Goal: Transaction & Acquisition: Purchase product/service

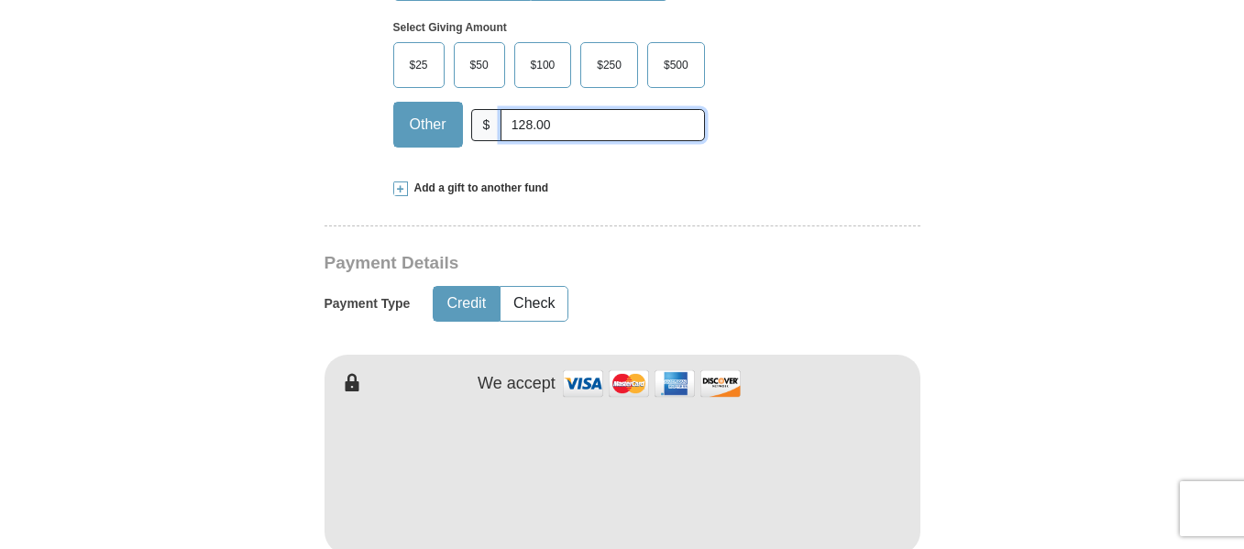
scroll to position [825, 0]
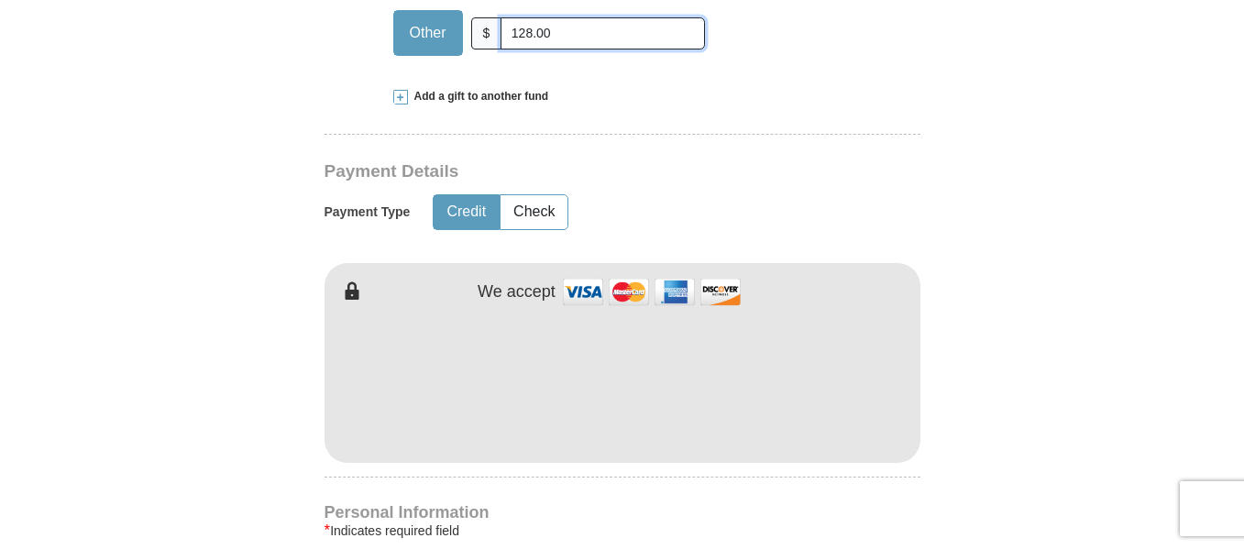
type input "128.00"
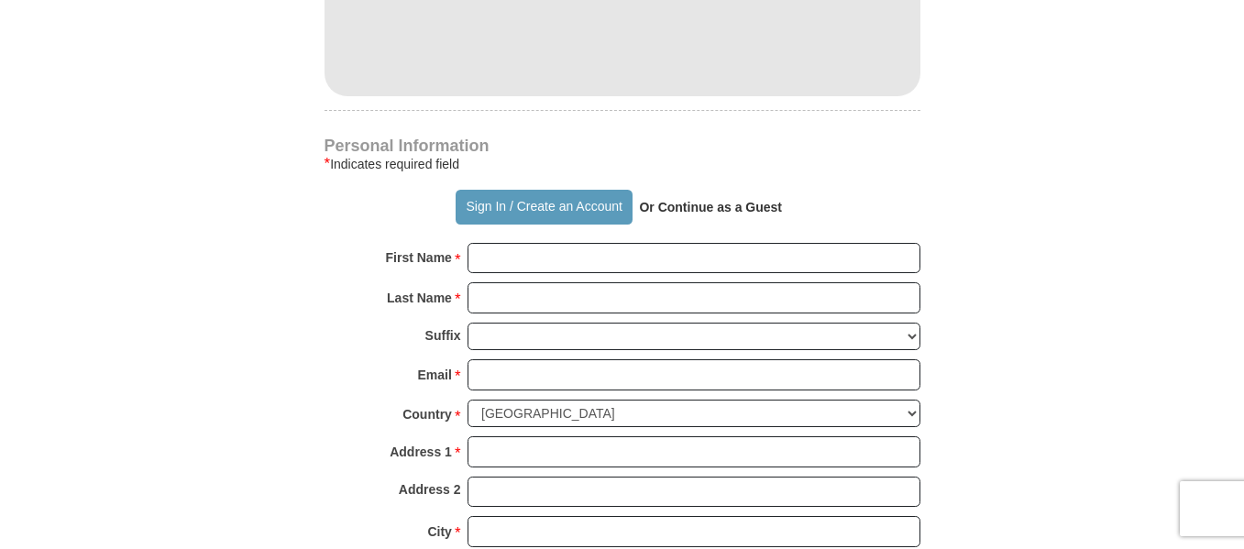
scroll to position [1284, 0]
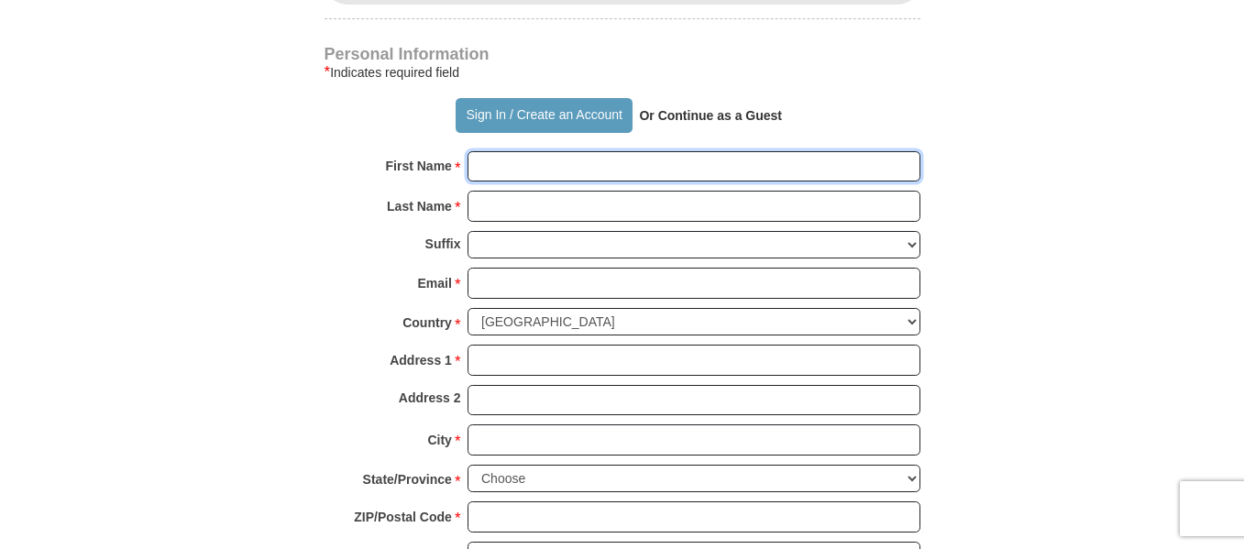
click at [493, 151] on input "First Name *" at bounding box center [694, 166] width 453 height 31
type input "[PERSON_NAME]"
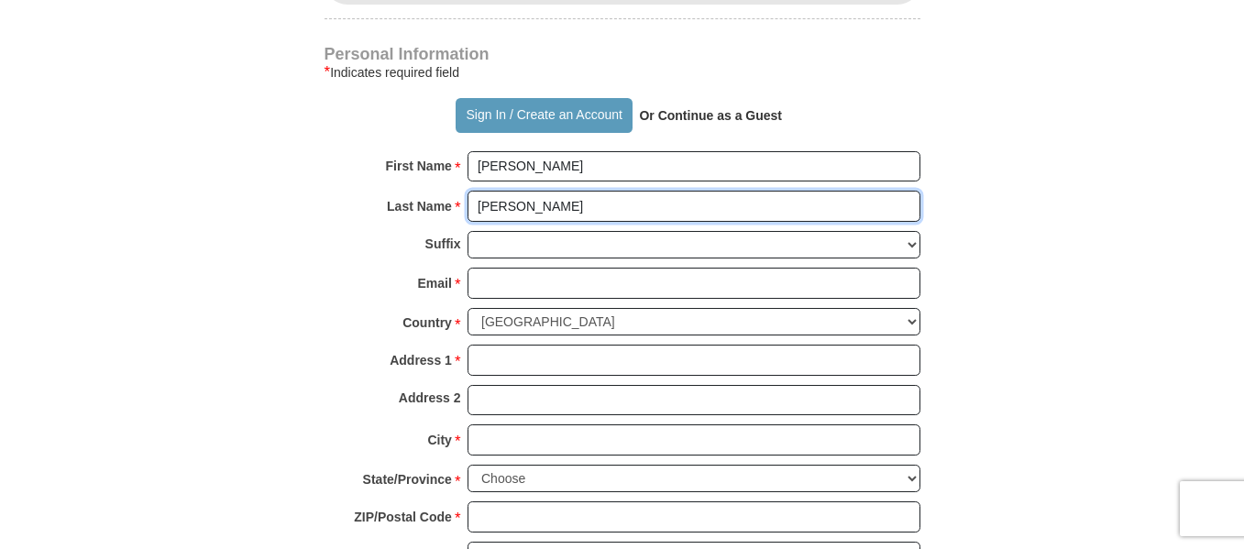
type input "[PERSON_NAME]"
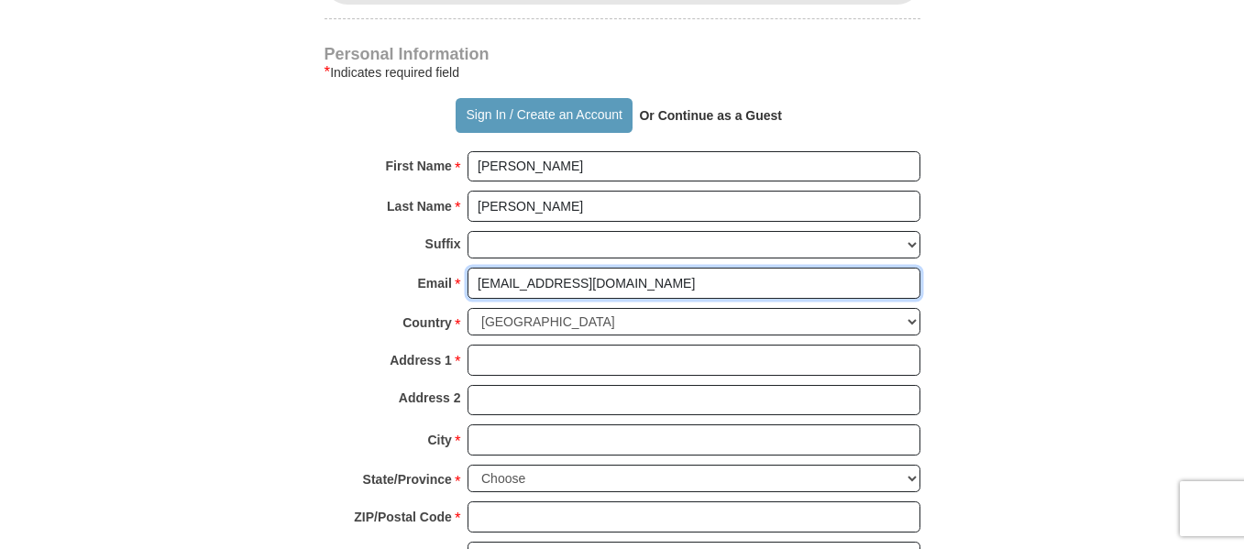
scroll to position [1375, 0]
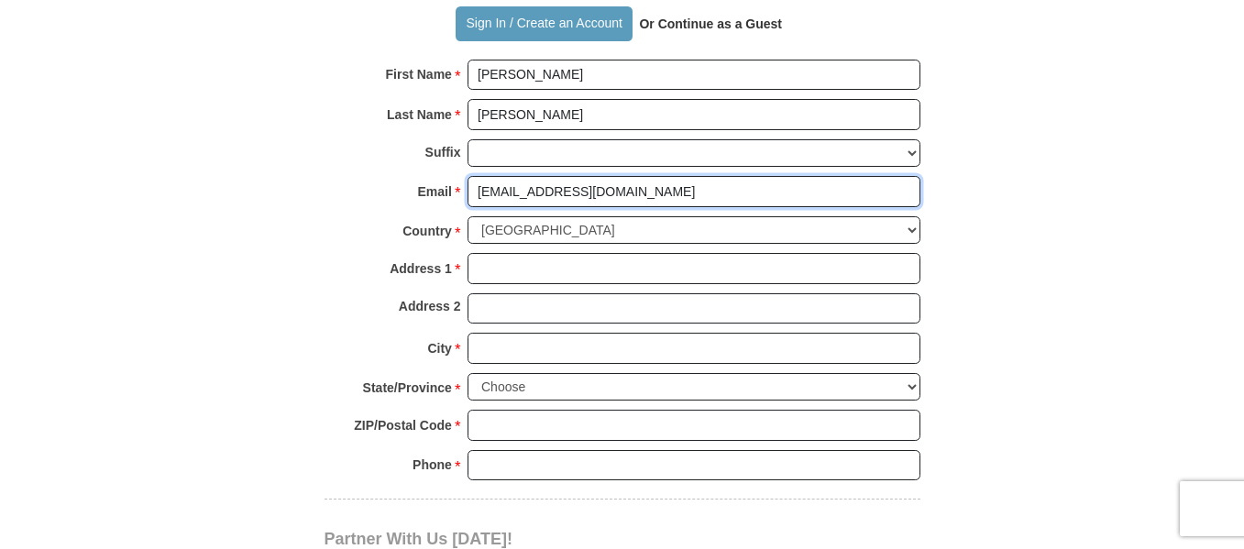
type input "[EMAIL_ADDRESS][DOMAIN_NAME]"
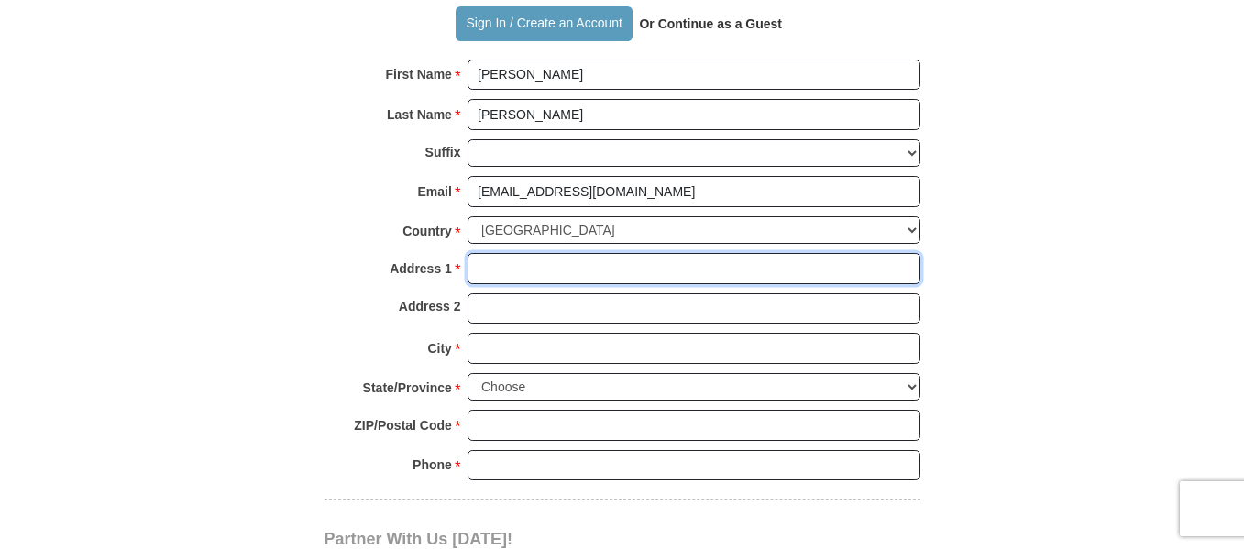
drag, startPoint x: 515, startPoint y: 233, endPoint x: 521, endPoint y: 224, distance: 10.7
click at [515, 253] on input "Address 1 *" at bounding box center [694, 268] width 453 height 31
type input "[STREET_ADDRESS]"
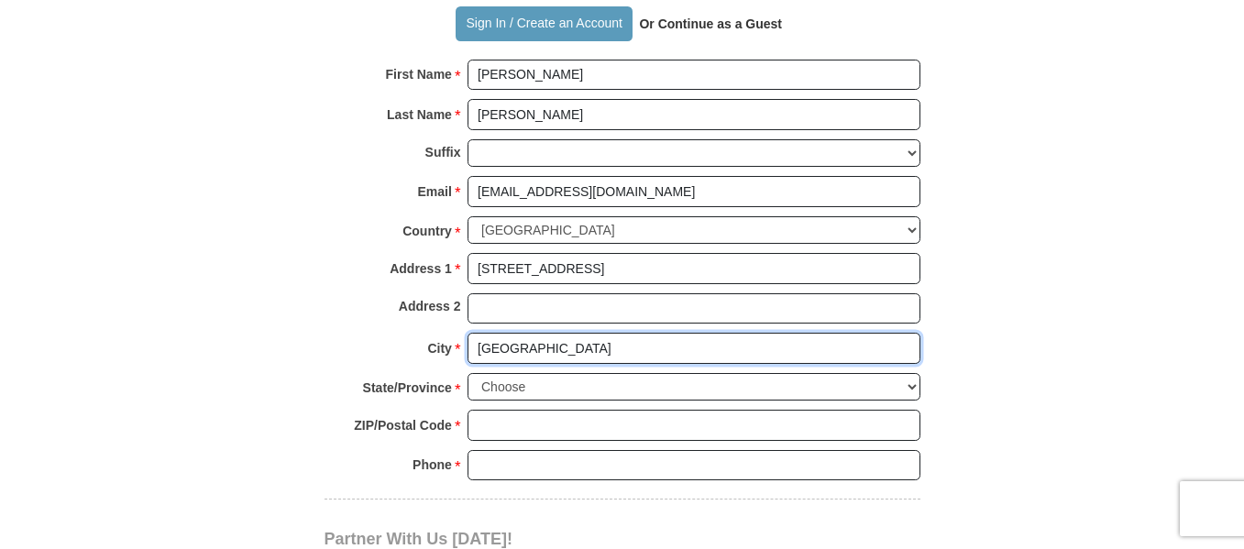
type input "[GEOGRAPHIC_DATA]"
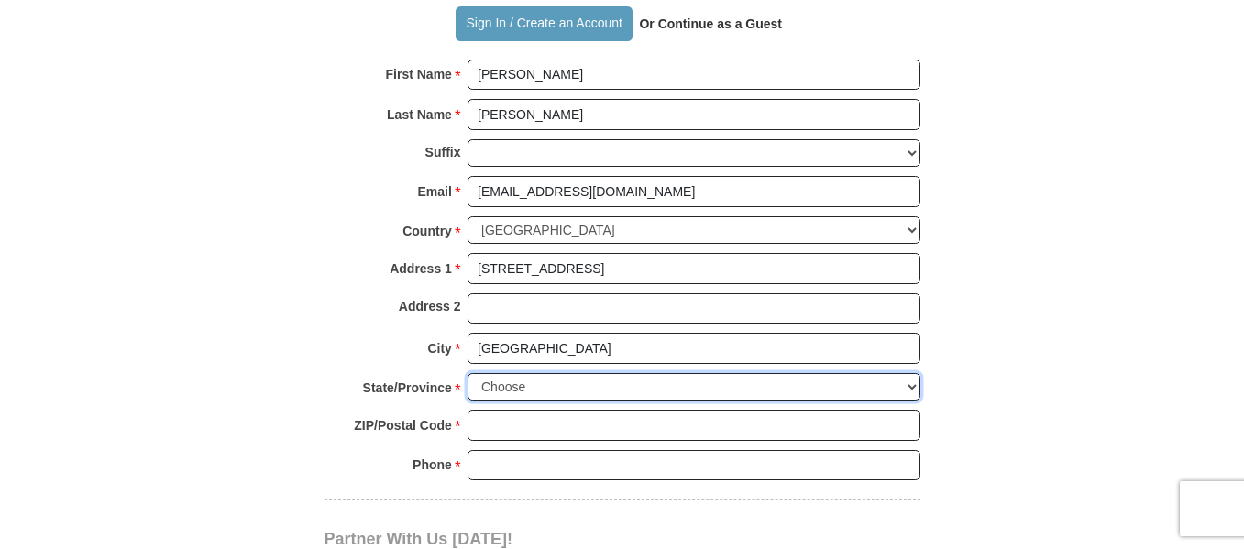
click at [912, 373] on select "Choose [US_STATE] [US_STATE] [US_STATE] [US_STATE] [US_STATE] Armed Forces Amer…" at bounding box center [694, 387] width 453 height 28
select select "CA"
click at [468, 373] on select "Choose [US_STATE] [US_STATE] [US_STATE] [US_STATE] [US_STATE] Armed Forces Amer…" at bounding box center [694, 387] width 453 height 28
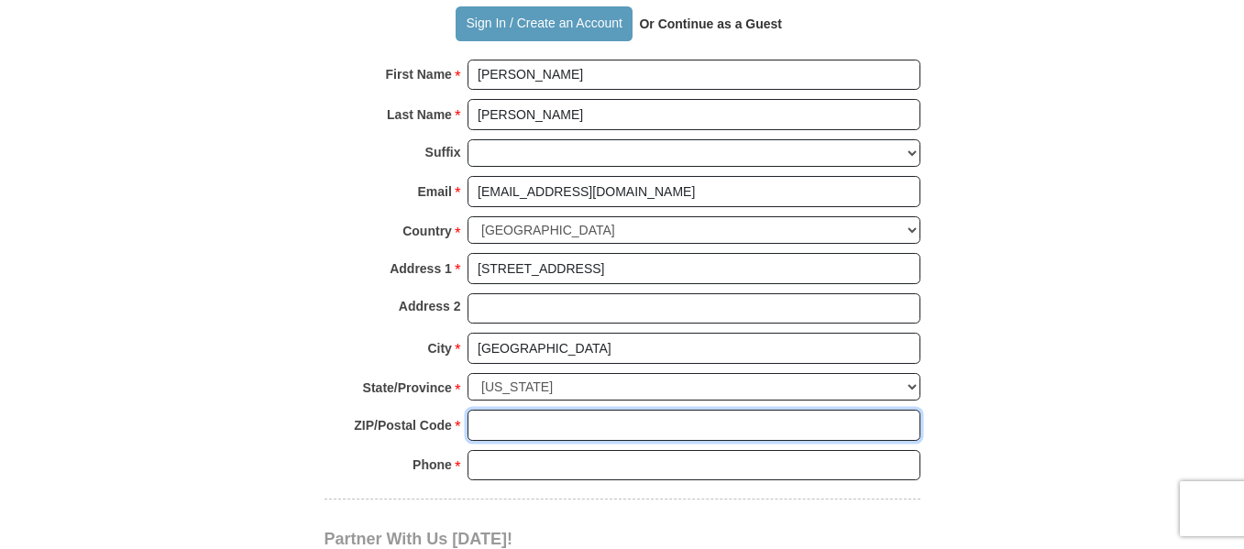
click at [491, 410] on input "ZIP/Postal Code *" at bounding box center [694, 425] width 453 height 31
type input "95621"
click at [490, 450] on input "Phone * *" at bounding box center [694, 465] width 453 height 31
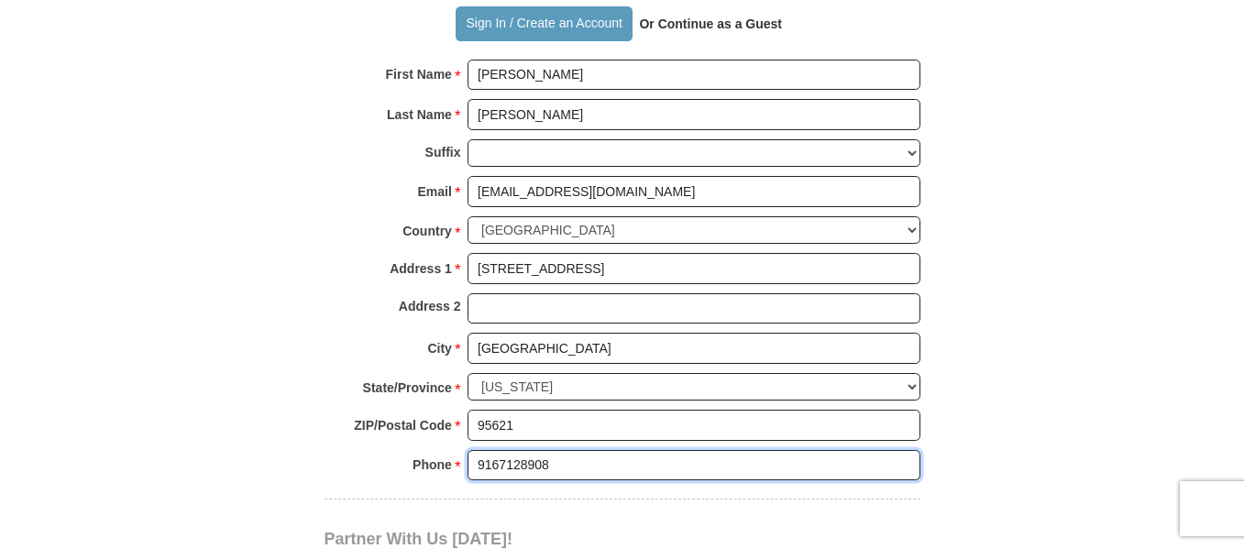
type input "9167128908"
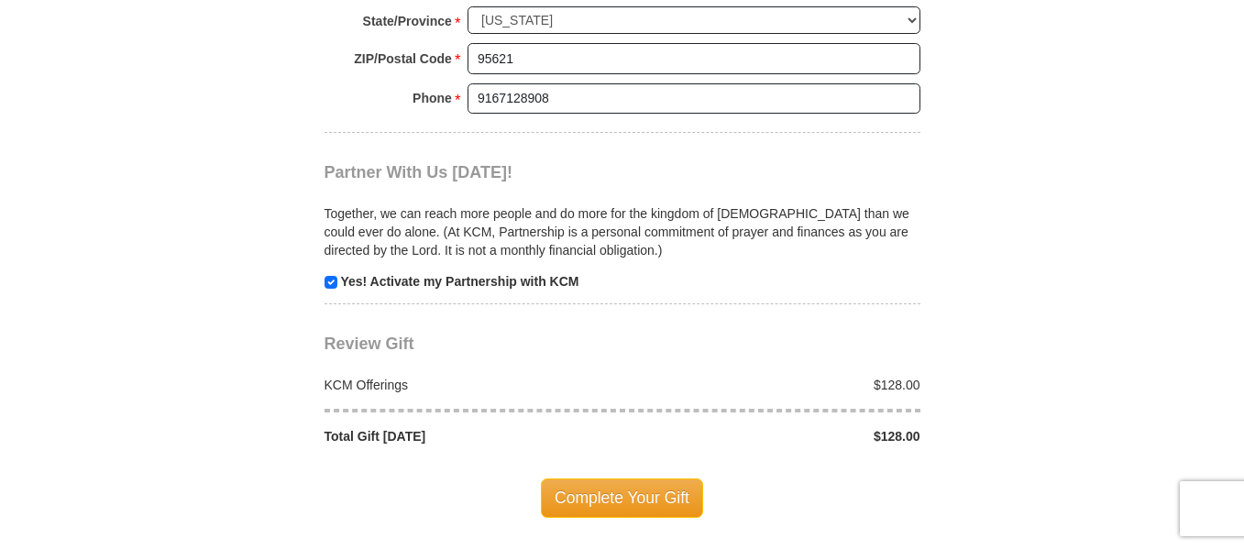
scroll to position [1834, 0]
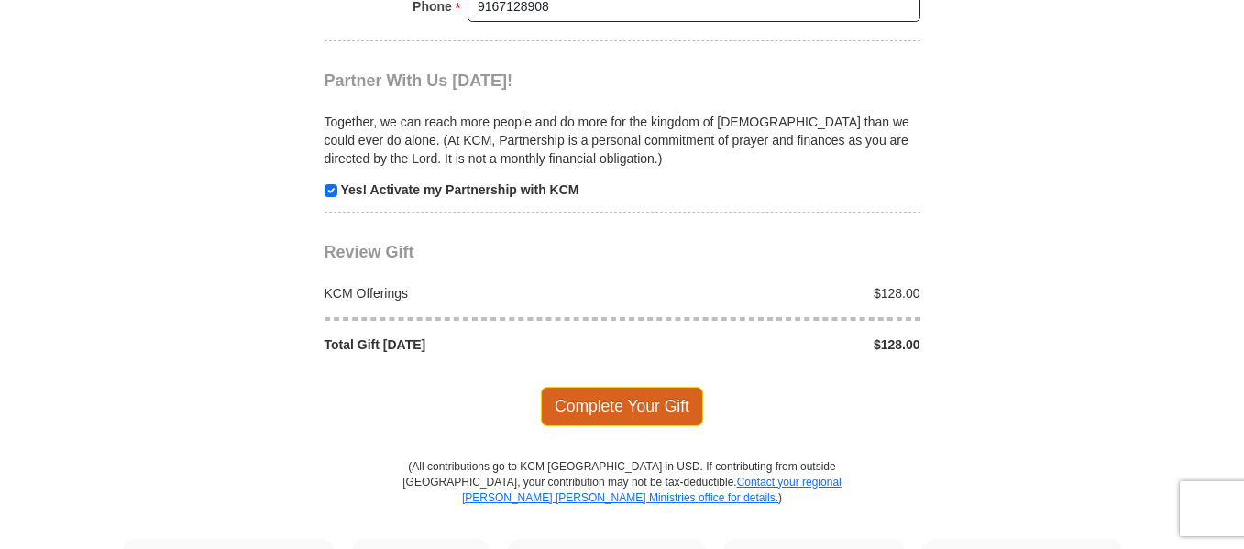
click at [617, 387] on span "Complete Your Gift" at bounding box center [622, 406] width 162 height 39
